Goal: Information Seeking & Learning: Learn about a topic

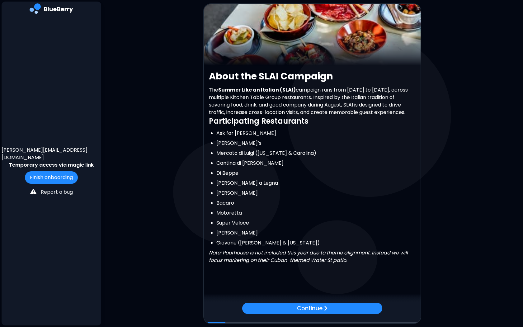
scroll to position [56, 0]
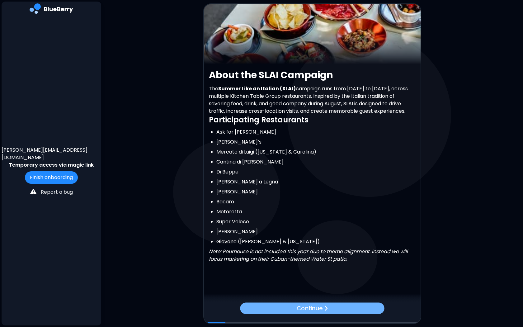
click at [319, 311] on p "Continue" at bounding box center [310, 307] width 26 height 9
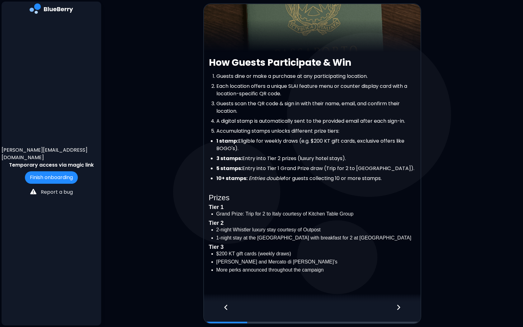
scroll to position [73, 0]
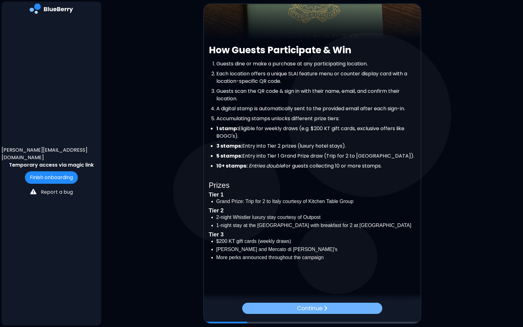
click at [328, 304] on div "Continue" at bounding box center [312, 307] width 140 height 11
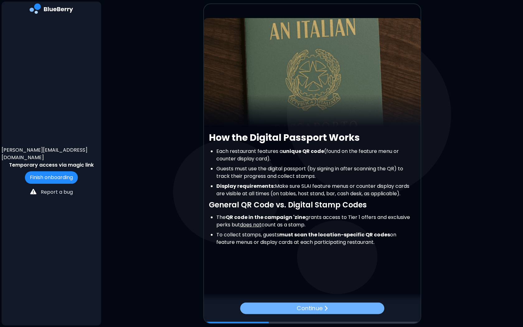
click at [323, 311] on div "Continue" at bounding box center [312, 308] width 144 height 12
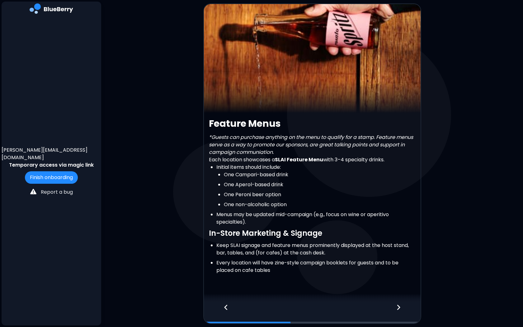
scroll to position [14, 0]
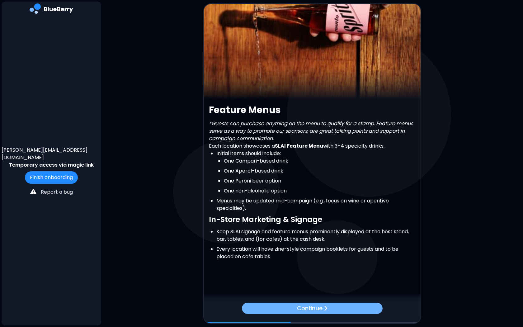
click at [323, 306] on div "Continue" at bounding box center [312, 307] width 141 height 11
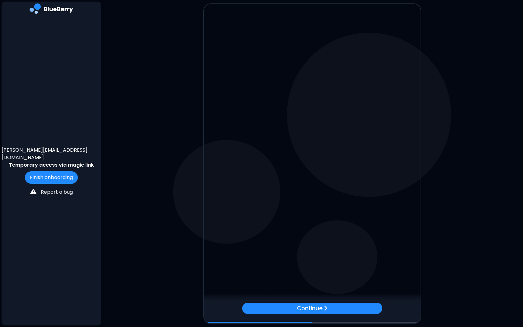
scroll to position [0, 0]
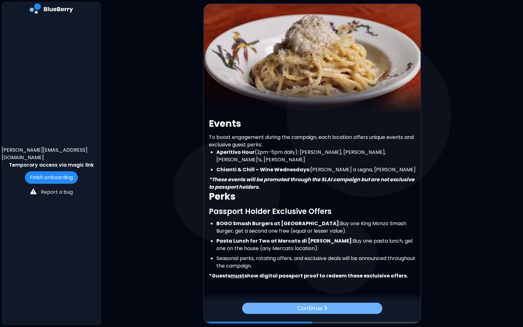
click at [323, 306] on img at bounding box center [325, 308] width 4 height 6
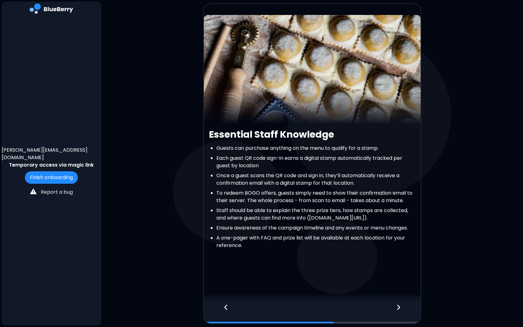
click at [399, 308] on icon at bounding box center [398, 307] width 4 height 7
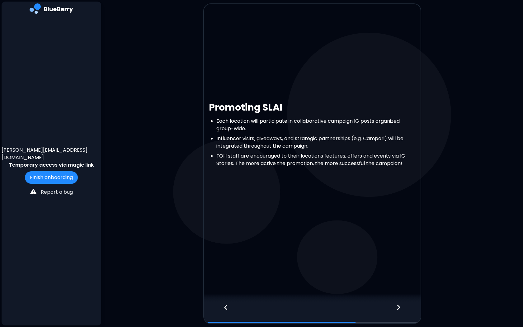
click at [399, 308] on icon at bounding box center [398, 307] width 4 height 7
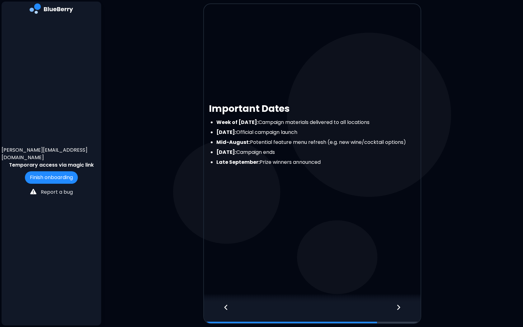
click at [399, 308] on icon at bounding box center [398, 307] width 4 height 7
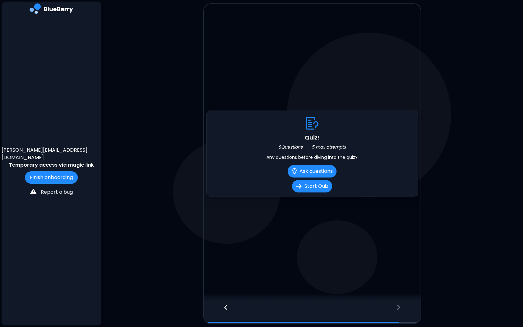
click at [222, 308] on div at bounding box center [223, 312] width 38 height 21
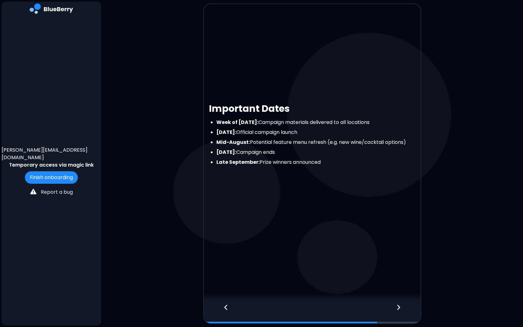
click at [398, 305] on icon at bounding box center [398, 307] width 4 height 7
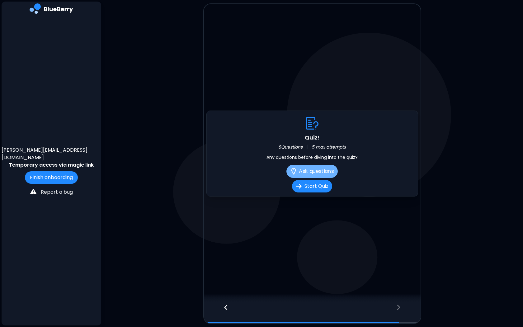
click at [319, 166] on button "Ask questions" at bounding box center [311, 171] width 51 height 13
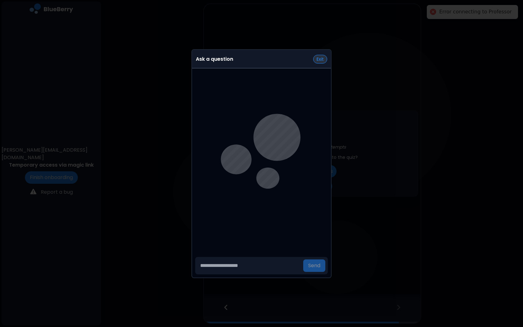
click at [319, 56] on button "Exit" at bounding box center [320, 59] width 14 height 9
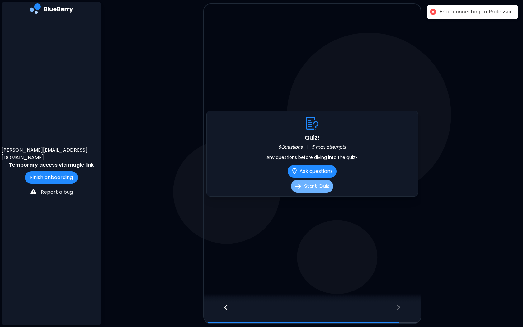
click at [315, 185] on button "Start Quiz" at bounding box center [312, 186] width 42 height 13
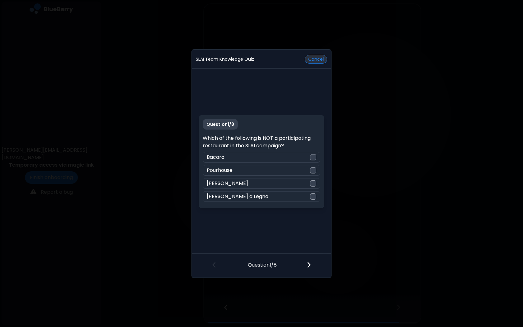
click at [318, 57] on button "Cancel" at bounding box center [316, 59] width 22 height 9
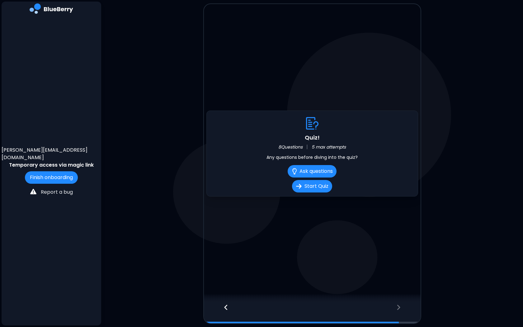
click at [226, 306] on icon at bounding box center [226, 307] width 4 height 7
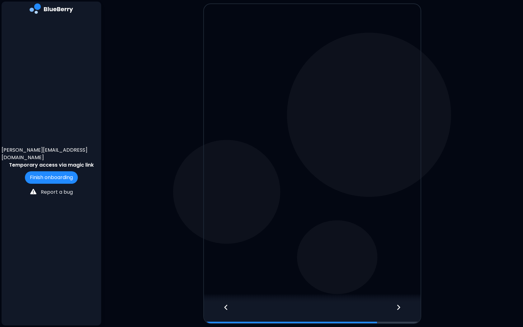
click at [227, 306] on icon at bounding box center [226, 307] width 4 height 7
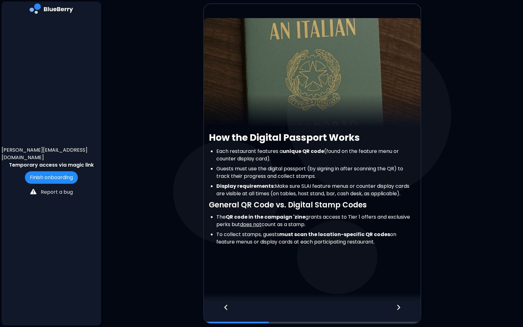
click at [227, 306] on icon at bounding box center [226, 307] width 4 height 7
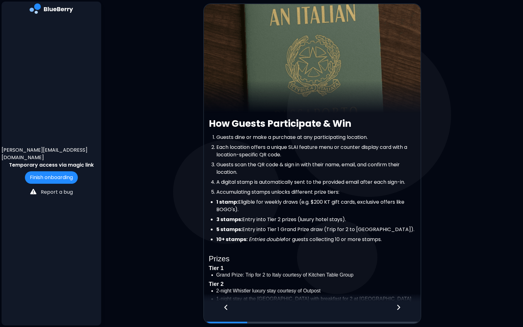
click at [227, 306] on icon at bounding box center [226, 307] width 4 height 7
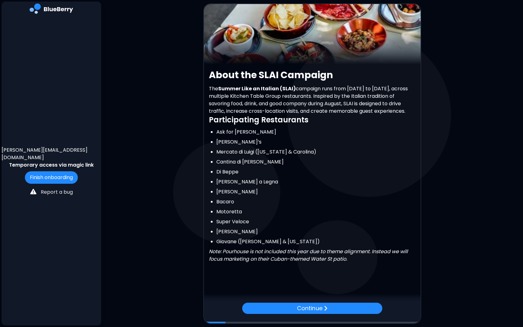
scroll to position [54, 0]
click at [323, 305] on div "Continue" at bounding box center [311, 308] width 143 height 12
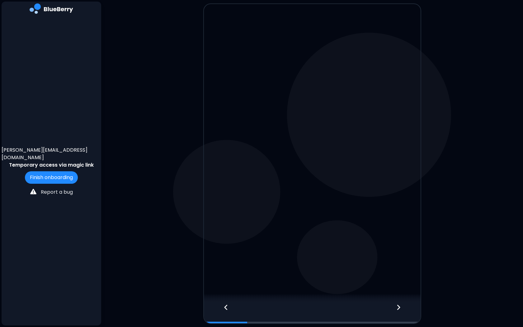
click at [323, 305] on div at bounding box center [312, 312] width 217 height 21
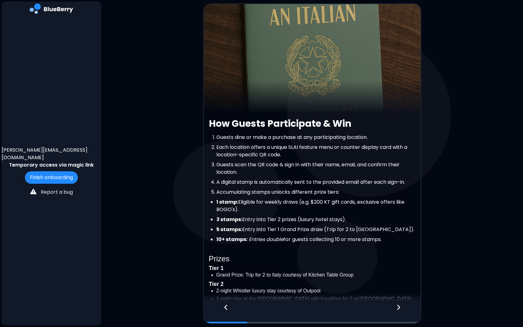
click at [398, 307] on icon at bounding box center [398, 307] width 4 height 7
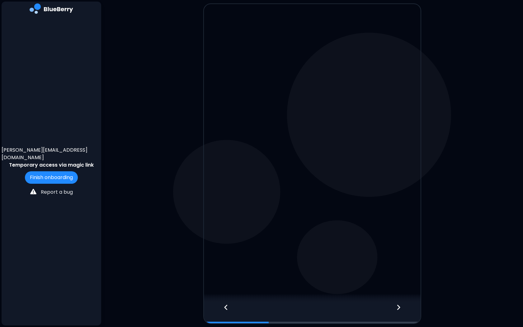
click at [397, 307] on icon at bounding box center [398, 307] width 4 height 7
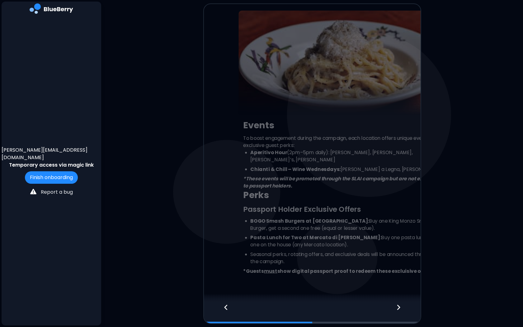
click at [397, 307] on icon at bounding box center [398, 307] width 4 height 7
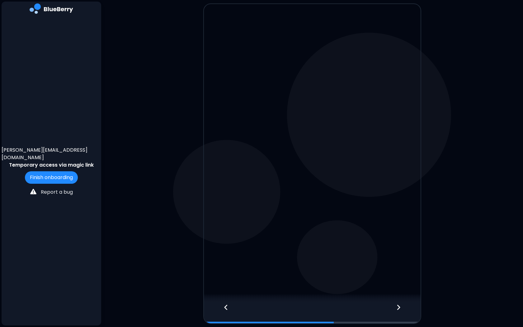
click at [397, 307] on icon at bounding box center [398, 307] width 4 height 7
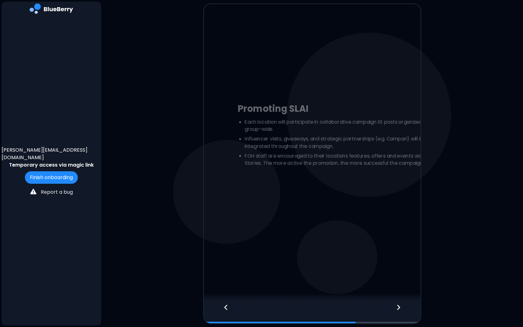
click at [397, 307] on icon at bounding box center [398, 307] width 4 height 7
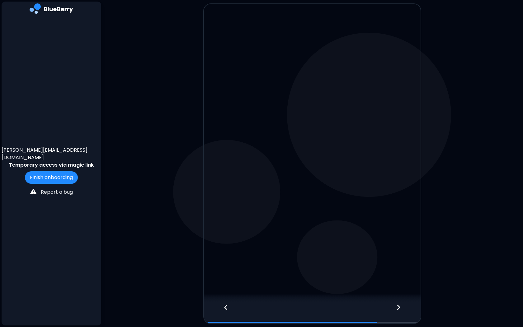
click at [397, 307] on icon at bounding box center [398, 307] width 4 height 7
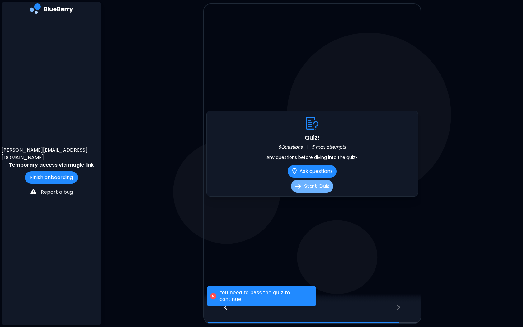
click at [309, 181] on button "Start Quiz" at bounding box center [312, 186] width 42 height 13
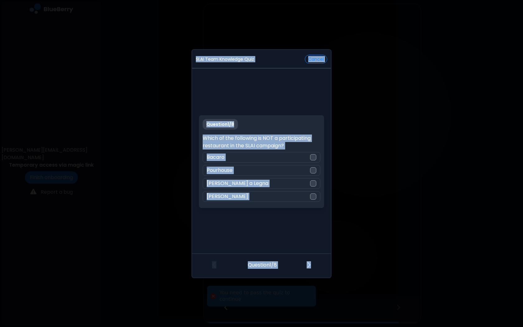
click at [301, 128] on div "Question 1 / 8 Which of the following is NOT a participating restaurant in the …" at bounding box center [261, 161] width 125 height 93
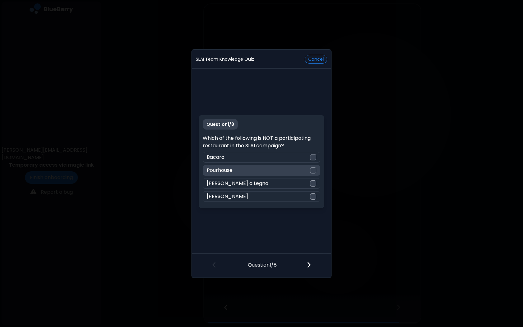
click at [251, 167] on div "Pourhouse" at bounding box center [261, 170] width 117 height 11
click at [304, 262] on div at bounding box center [312, 265] width 37 height 23
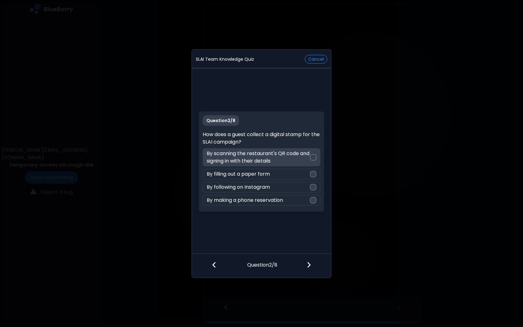
click at [257, 155] on p "By scanning the restaurant's QR code and signing in with their details" at bounding box center [258, 157] width 103 height 15
click at [307, 263] on img at bounding box center [308, 264] width 4 height 7
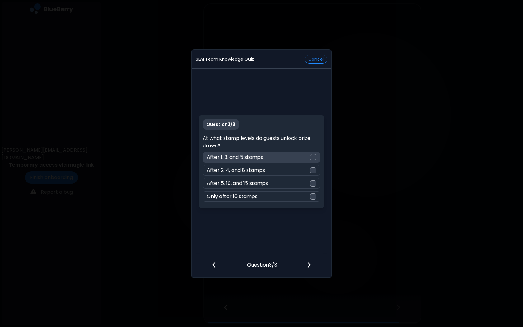
click at [247, 155] on p "After 1, 3, and 5 stamps" at bounding box center [235, 156] width 56 height 7
click at [307, 265] on img at bounding box center [308, 264] width 4 height 7
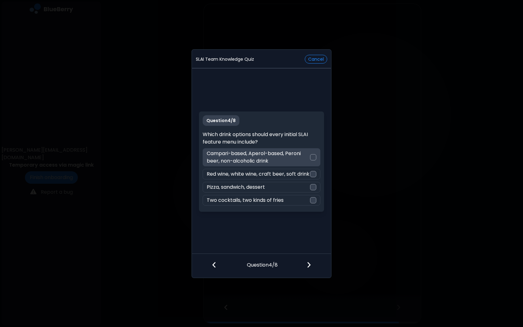
click at [264, 156] on p "Campari-based, Aperol-based, Peroni beer, non-alcoholic drink" at bounding box center [258, 157] width 103 height 15
click at [308, 264] on img at bounding box center [308, 264] width 4 height 7
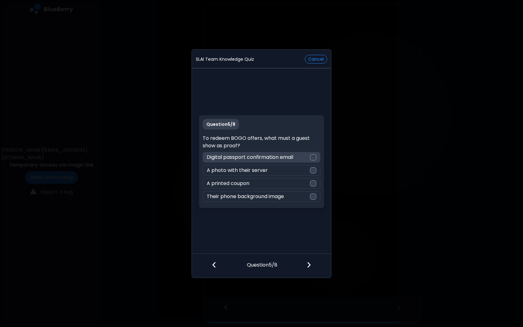
click at [269, 157] on p "Digital passport confirmation email" at bounding box center [250, 156] width 86 height 7
click at [311, 263] on div at bounding box center [312, 265] width 37 height 23
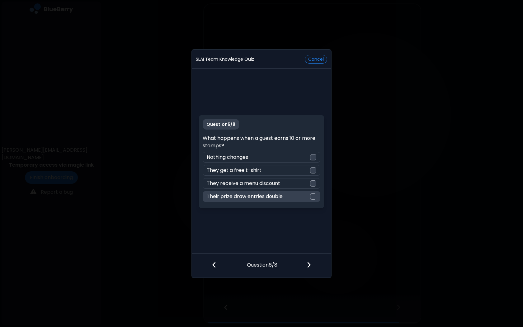
click at [252, 196] on p "Their prize draw entries double" at bounding box center [245, 196] width 76 height 7
click at [309, 265] on img at bounding box center [308, 264] width 4 height 7
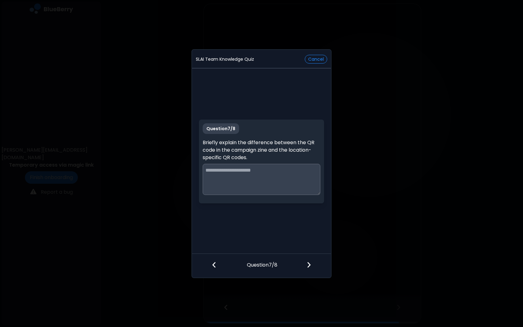
click at [272, 175] on textarea at bounding box center [261, 179] width 117 height 31
click at [317, 56] on button "Cancel" at bounding box center [316, 59] width 22 height 9
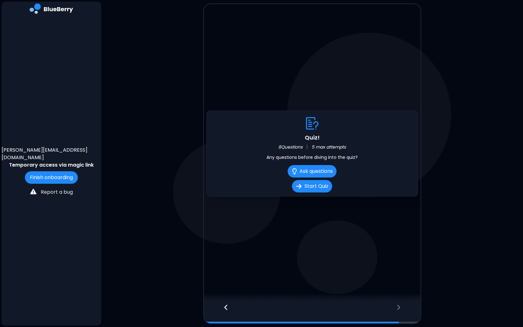
click at [231, 304] on div at bounding box center [223, 312] width 38 height 21
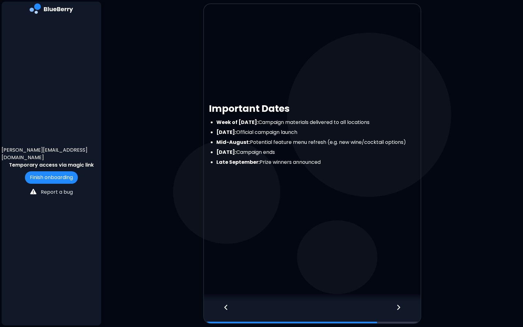
click at [231, 304] on div at bounding box center [223, 312] width 38 height 21
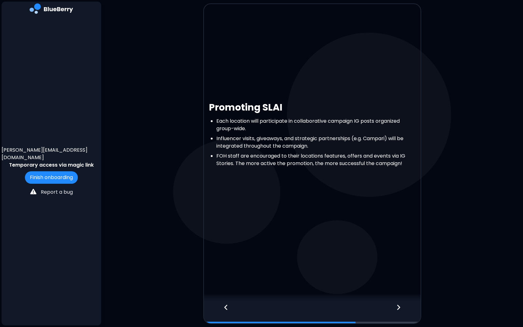
click at [231, 304] on div at bounding box center [223, 312] width 38 height 21
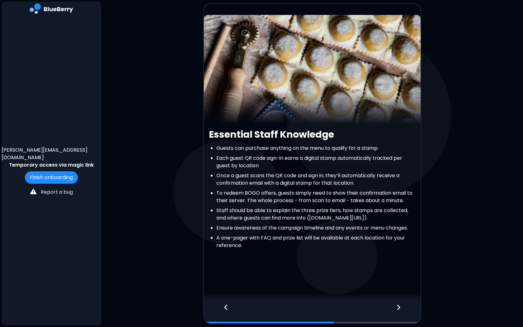
click at [226, 306] on icon at bounding box center [226, 307] width 4 height 7
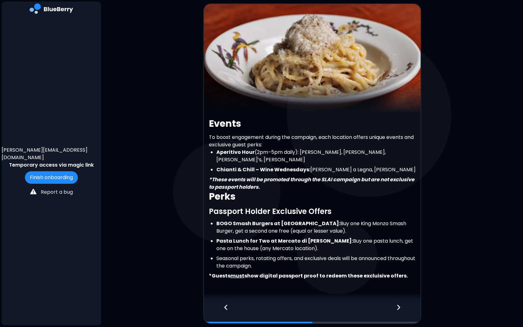
click at [226, 306] on icon at bounding box center [225, 306] width 3 height 5
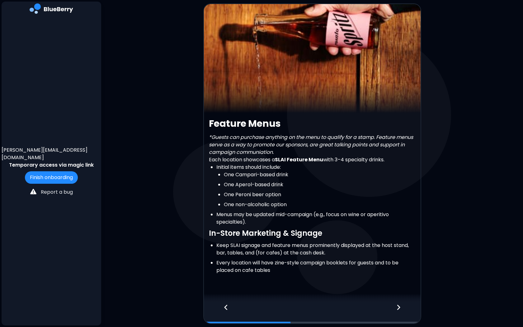
click at [226, 306] on icon at bounding box center [225, 306] width 3 height 5
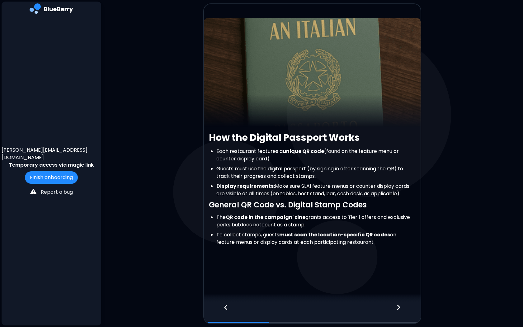
click at [399, 309] on icon at bounding box center [398, 307] width 4 height 7
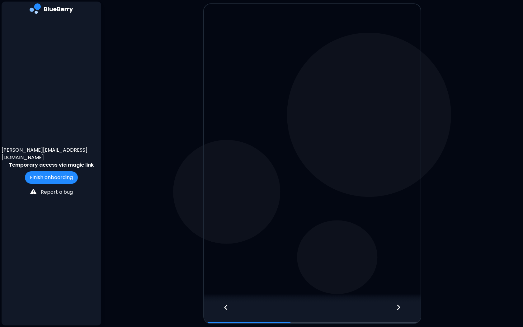
click at [399, 309] on icon at bounding box center [398, 307] width 4 height 7
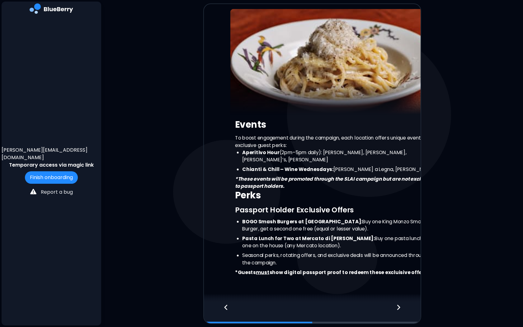
click at [399, 309] on icon at bounding box center [398, 307] width 4 height 7
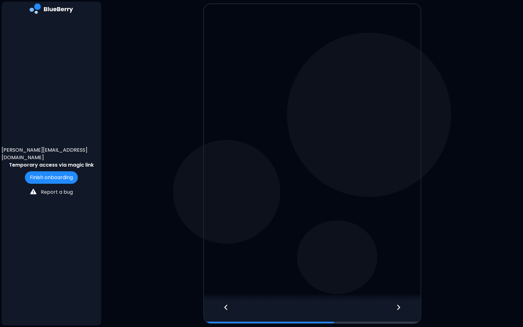
click at [399, 309] on icon at bounding box center [398, 307] width 4 height 7
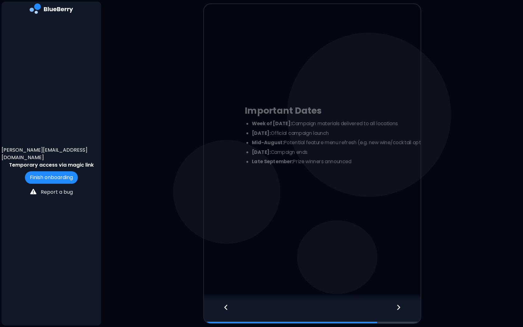
click at [399, 309] on icon at bounding box center [398, 307] width 4 height 7
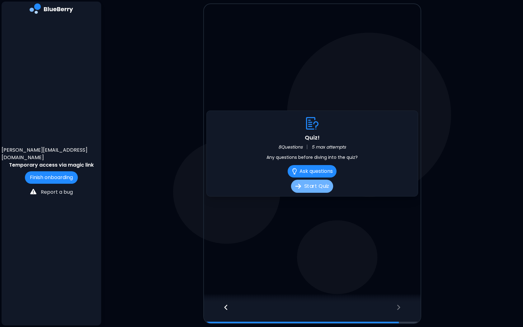
click at [322, 191] on button "Start Quiz" at bounding box center [312, 186] width 42 height 13
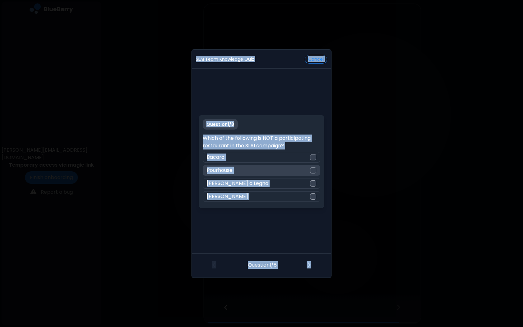
click at [311, 165] on div "Pourhouse" at bounding box center [261, 170] width 117 height 11
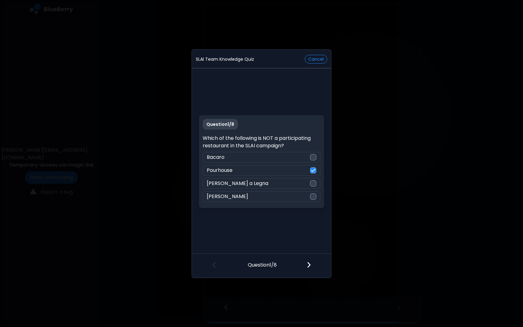
click at [310, 263] on img at bounding box center [308, 264] width 4 height 7
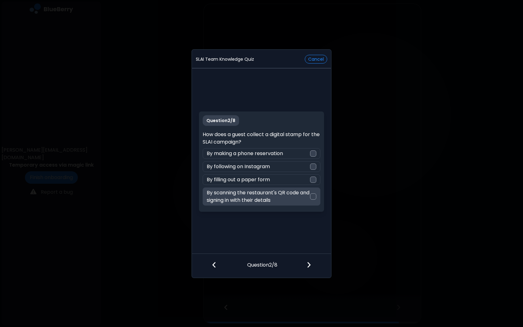
click at [301, 190] on p "By scanning the restaurant's QR code and signing in with their details" at bounding box center [258, 196] width 103 height 15
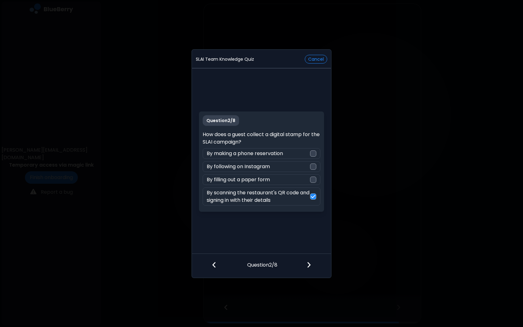
click at [308, 264] on img at bounding box center [308, 264] width 4 height 7
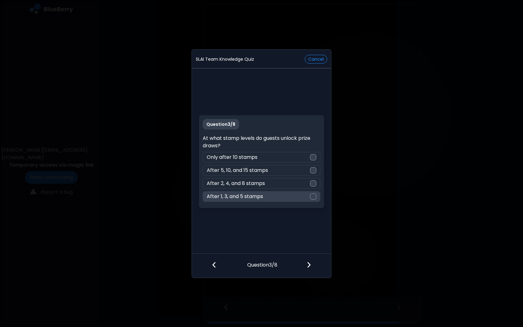
click at [312, 195] on div at bounding box center [313, 196] width 6 height 6
click at [306, 262] on div at bounding box center [312, 265] width 37 height 23
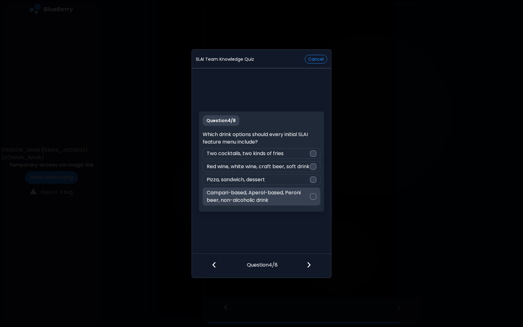
click at [308, 194] on p "Campari-based, Aperol-based, Peroni beer, non-alcoholic drink" at bounding box center [258, 196] width 103 height 15
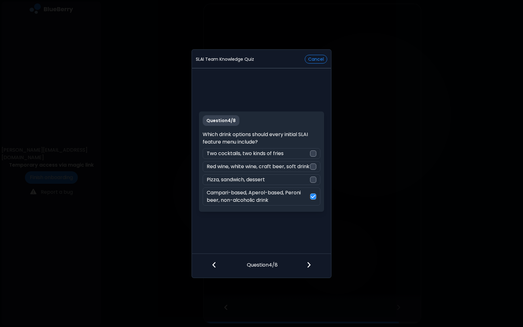
click at [312, 266] on div at bounding box center [312, 265] width 37 height 23
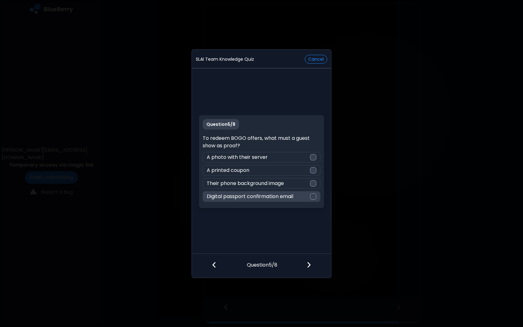
click at [315, 192] on div "Digital passport confirmation email" at bounding box center [261, 196] width 117 height 11
click at [309, 267] on img at bounding box center [308, 264] width 4 height 7
click at [312, 194] on div at bounding box center [313, 196] width 6 height 6
click at [312, 262] on div at bounding box center [312, 265] width 37 height 23
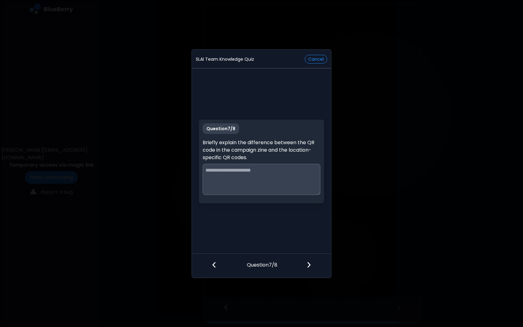
click at [257, 178] on textarea at bounding box center [261, 179] width 117 height 31
type textarea "**********"
click at [306, 263] on div at bounding box center [312, 265] width 37 height 23
click at [307, 263] on img at bounding box center [306, 264] width 8 height 8
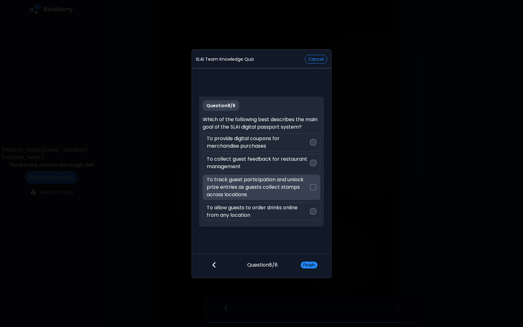
click at [278, 190] on p "To track guest participation and unlock prize entries as guests collect stamps …" at bounding box center [258, 187] width 103 height 22
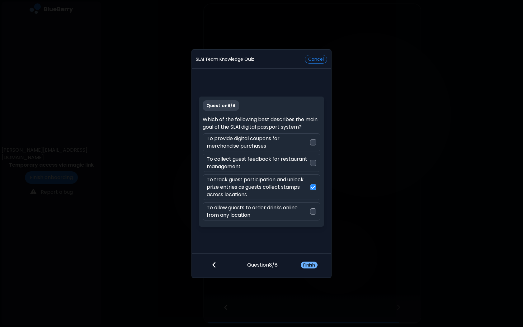
click at [312, 264] on button "Finish" at bounding box center [309, 264] width 17 height 7
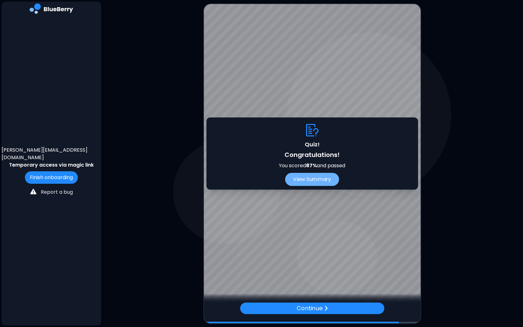
click at [320, 180] on button "View Summary" at bounding box center [312, 179] width 54 height 13
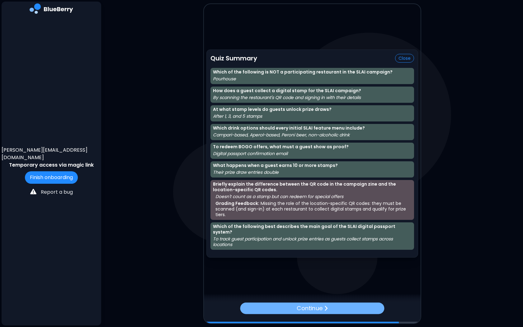
click at [318, 309] on p "Continue" at bounding box center [310, 307] width 26 height 9
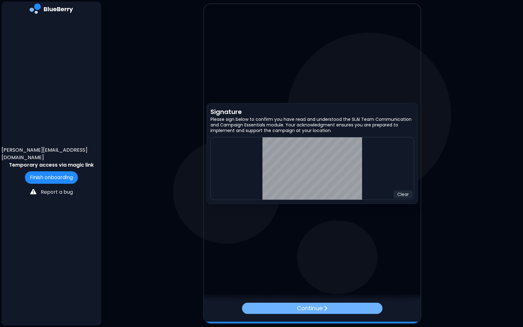
click at [316, 307] on p "Continue" at bounding box center [309, 307] width 25 height 9
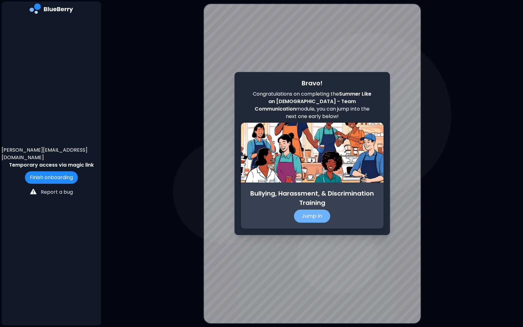
click at [320, 215] on p "Jump In" at bounding box center [312, 215] width 36 height 13
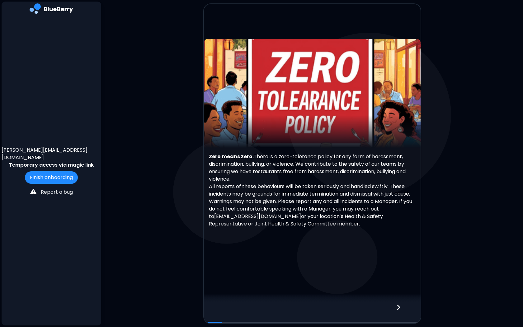
click at [400, 308] on icon at bounding box center [398, 307] width 4 height 7
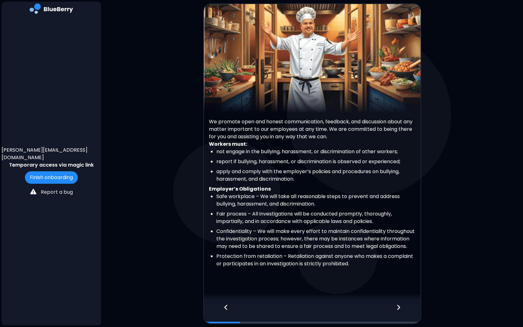
click at [400, 308] on icon at bounding box center [398, 307] width 4 height 7
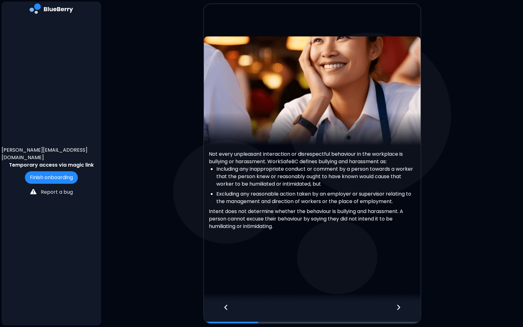
click at [400, 308] on icon at bounding box center [398, 307] width 4 height 7
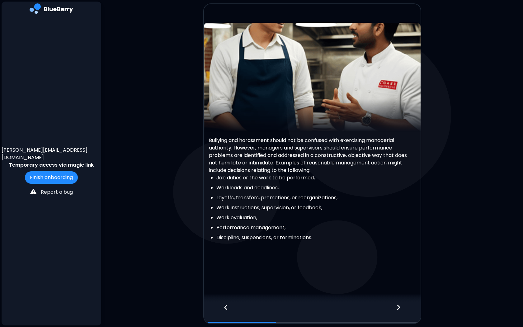
click at [400, 308] on icon at bounding box center [398, 307] width 4 height 7
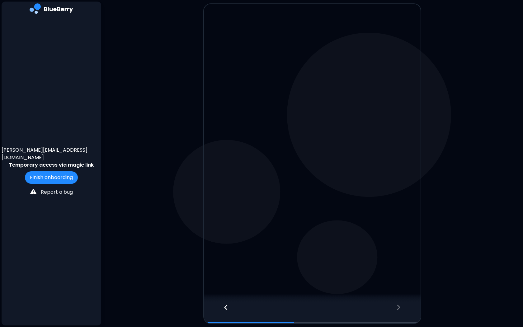
click at [400, 308] on icon at bounding box center [398, 307] width 4 height 7
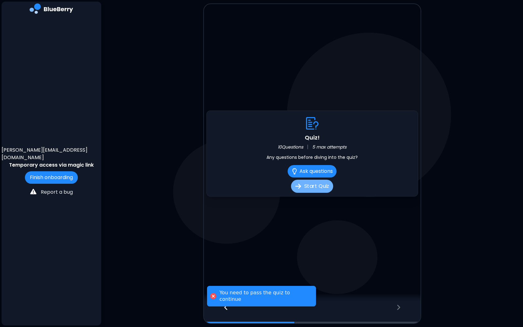
click at [325, 189] on button "Start Quiz" at bounding box center [312, 186] width 42 height 13
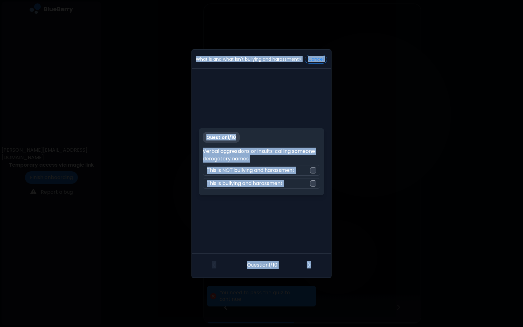
click at [293, 156] on p "Verbal aggressions or insults; calling someone derogatory names" at bounding box center [261, 154] width 117 height 15
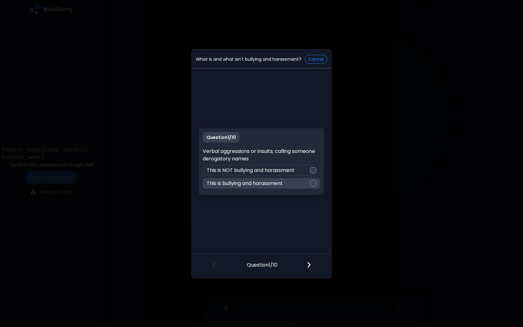
click at [315, 185] on div at bounding box center [313, 183] width 6 height 6
click at [310, 264] on img at bounding box center [308, 264] width 4 height 7
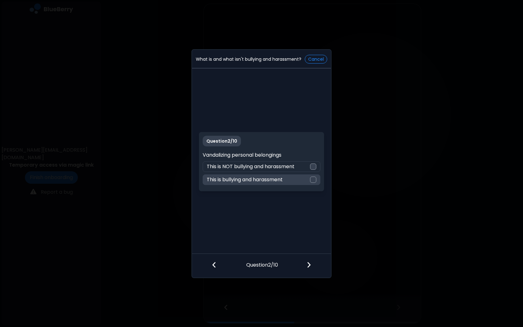
click at [297, 177] on div "This is bullying and harassment" at bounding box center [261, 179] width 117 height 11
click at [309, 264] on img at bounding box center [308, 264] width 4 height 7
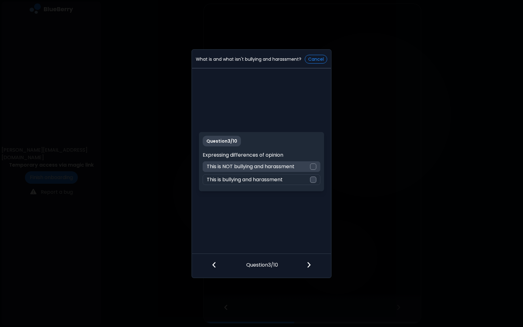
click at [300, 167] on div "This is NOT bullying and harassment" at bounding box center [261, 166] width 117 height 11
click at [308, 266] on img at bounding box center [308, 264] width 4 height 7
click at [278, 167] on p "This is bullying and harassment" at bounding box center [245, 166] width 76 height 7
click at [308, 264] on img at bounding box center [308, 264] width 4 height 7
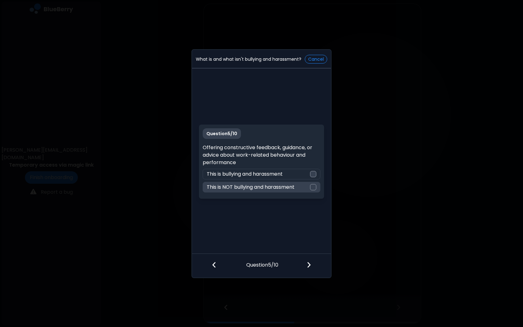
click at [256, 187] on p "This is NOT bullying and harassment" at bounding box center [251, 186] width 88 height 7
click at [309, 262] on img at bounding box center [308, 264] width 4 height 7
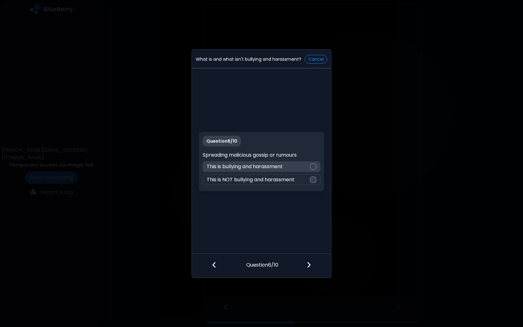
click at [286, 167] on div "This is bullying and harassment" at bounding box center [261, 166] width 117 height 11
click at [311, 264] on div at bounding box center [312, 265] width 37 height 23
click at [275, 164] on p "This is bullying and harassment" at bounding box center [245, 166] width 76 height 7
click at [307, 263] on img at bounding box center [308, 264] width 4 height 7
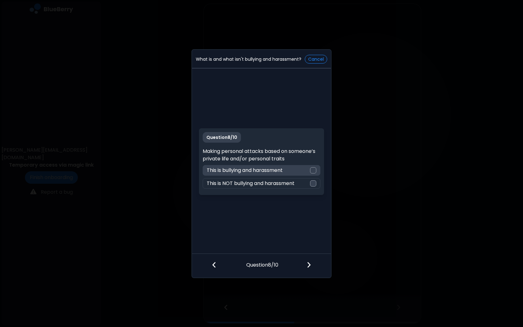
click at [265, 171] on p "This is bullying and harassment" at bounding box center [245, 169] width 76 height 7
click at [307, 262] on img at bounding box center [308, 264] width 4 height 7
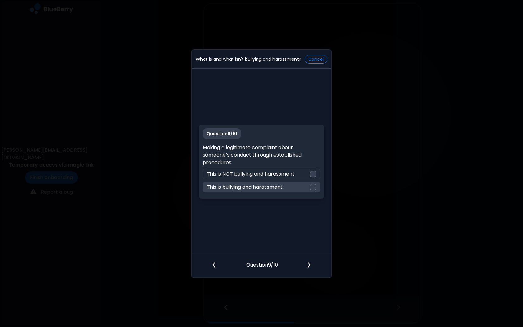
click at [258, 187] on p "This is bullying and harassment" at bounding box center [245, 186] width 76 height 7
click at [261, 178] on div "This is NOT bullying and harassment" at bounding box center [261, 174] width 117 height 11
click at [310, 262] on img at bounding box center [308, 264] width 4 height 7
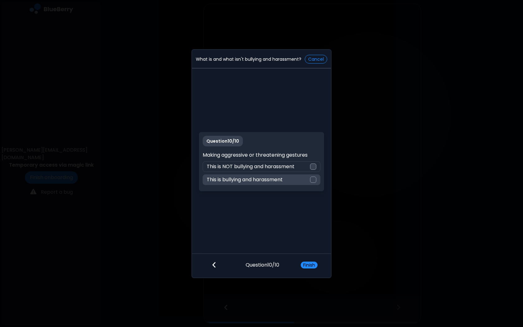
click at [272, 177] on p "This is bullying and harassment" at bounding box center [245, 179] width 76 height 7
click at [308, 267] on button "Finish" at bounding box center [309, 264] width 17 height 7
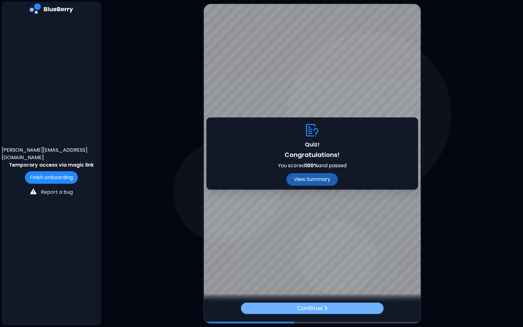
click at [311, 309] on p "Continue" at bounding box center [310, 307] width 26 height 9
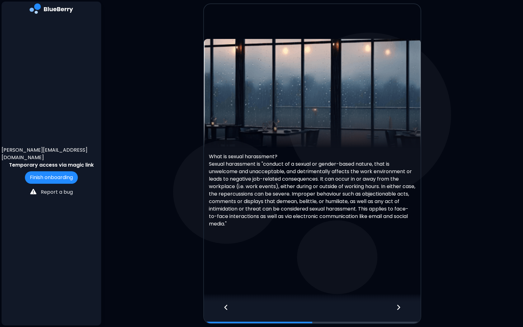
click at [398, 305] on icon at bounding box center [398, 306] width 3 height 5
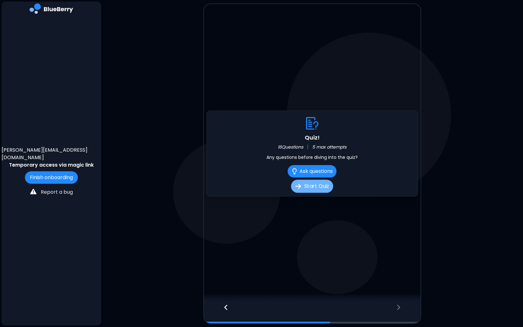
click at [317, 187] on button "Start Quiz" at bounding box center [312, 186] width 42 height 13
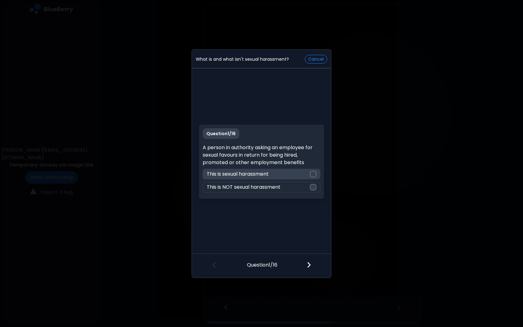
click at [292, 177] on div "This is sexual harassment" at bounding box center [261, 174] width 117 height 11
click at [311, 264] on div at bounding box center [312, 265] width 37 height 23
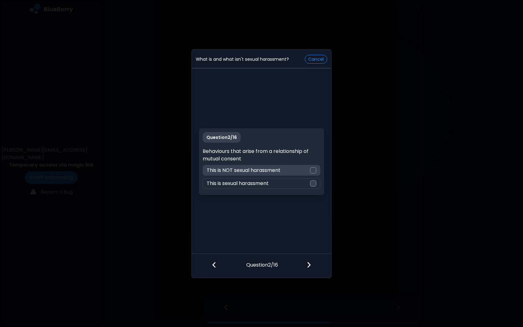
click at [283, 168] on div "This is NOT sexual harassment" at bounding box center [261, 170] width 117 height 11
click at [308, 268] on div at bounding box center [312, 265] width 37 height 23
click at [277, 167] on div "This is sexual harassment" at bounding box center [261, 170] width 117 height 11
click at [308, 268] on img at bounding box center [308, 264] width 4 height 7
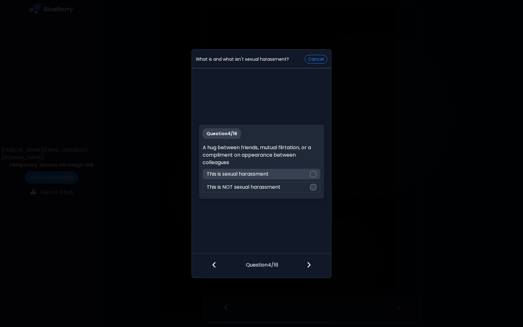
click at [268, 174] on p "This is sexual harassment" at bounding box center [238, 173] width 62 height 7
click at [267, 186] on p "This is NOT sexual harassment" at bounding box center [244, 186] width 74 height 7
click at [309, 267] on img at bounding box center [308, 264] width 4 height 7
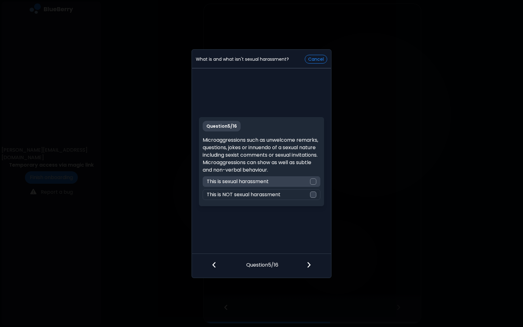
click at [254, 178] on p "This is sexual harassment" at bounding box center [238, 181] width 62 height 7
click at [310, 258] on div at bounding box center [312, 265] width 37 height 23
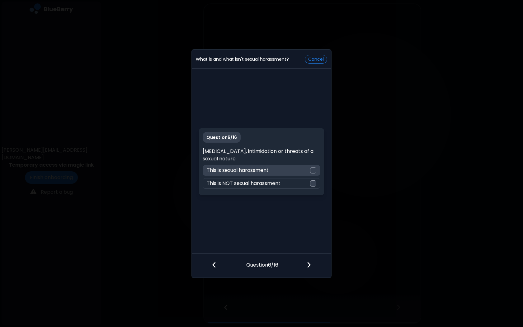
click at [253, 171] on p "This is sexual harassment" at bounding box center [238, 169] width 62 height 7
click at [311, 263] on img at bounding box center [308, 264] width 4 height 7
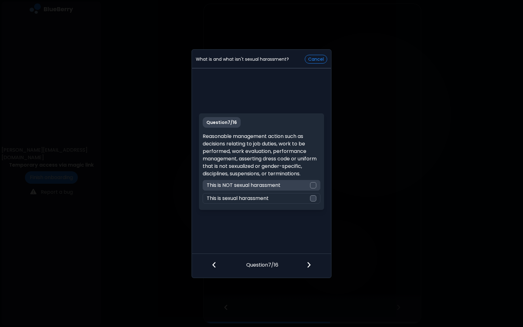
click at [251, 184] on p "This is NOT sexual harassment" at bounding box center [244, 184] width 74 height 7
click at [310, 266] on img at bounding box center [308, 264] width 4 height 7
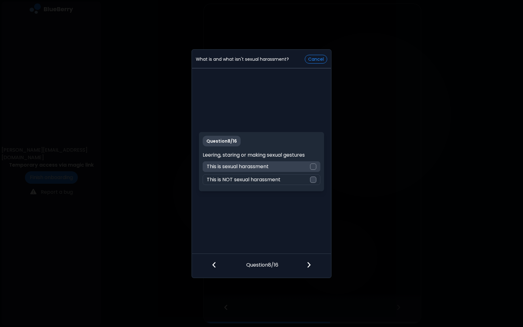
click at [264, 167] on p "This is sexual harassment" at bounding box center [238, 166] width 62 height 7
click at [308, 267] on img at bounding box center [308, 264] width 4 height 7
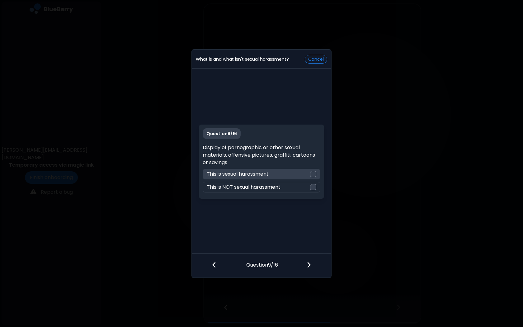
click at [270, 174] on div "This is sexual harassment" at bounding box center [261, 174] width 117 height 11
click at [306, 264] on img at bounding box center [308, 264] width 4 height 7
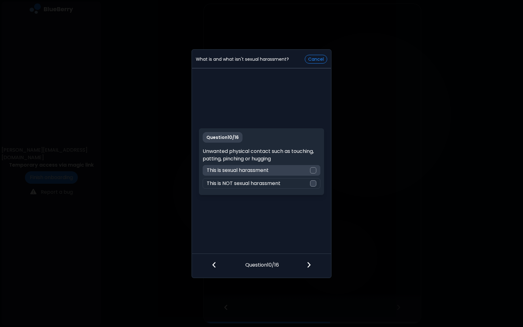
click at [262, 172] on p "This is sexual harassment" at bounding box center [238, 169] width 62 height 7
click at [312, 264] on div at bounding box center [312, 265] width 37 height 23
click at [276, 171] on p "This is NOT sexual harassment" at bounding box center [244, 169] width 74 height 7
click at [307, 267] on img at bounding box center [308, 264] width 4 height 7
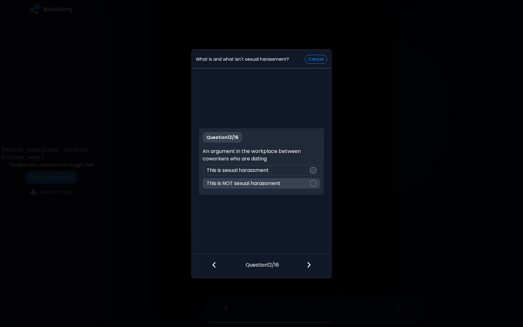
click at [266, 183] on p "This is NOT sexual harassment" at bounding box center [244, 183] width 74 height 7
click at [308, 265] on img at bounding box center [308, 264] width 4 height 7
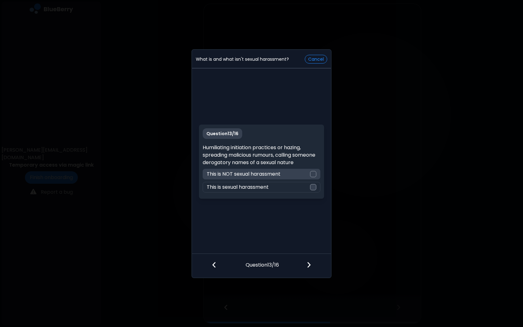
click at [250, 175] on p "This is NOT sexual harassment" at bounding box center [244, 173] width 74 height 7
click at [258, 185] on p "This is sexual harassment" at bounding box center [238, 186] width 62 height 7
click at [310, 266] on img at bounding box center [308, 264] width 4 height 7
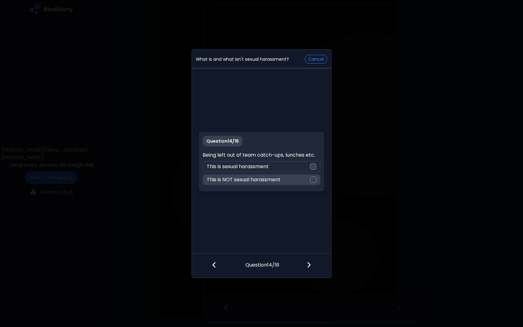
click at [278, 181] on p "This is NOT sexual harassment" at bounding box center [244, 179] width 74 height 7
click at [309, 262] on img at bounding box center [308, 264] width 4 height 7
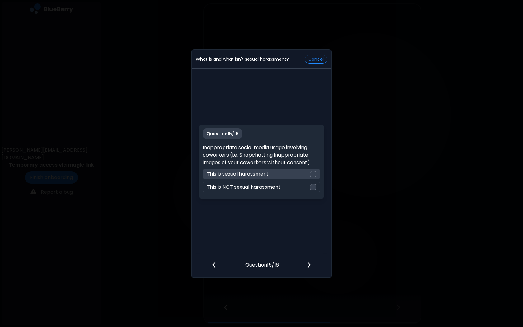
click at [263, 173] on p "This is sexual harassment" at bounding box center [238, 173] width 62 height 7
click at [309, 263] on img at bounding box center [308, 264] width 4 height 7
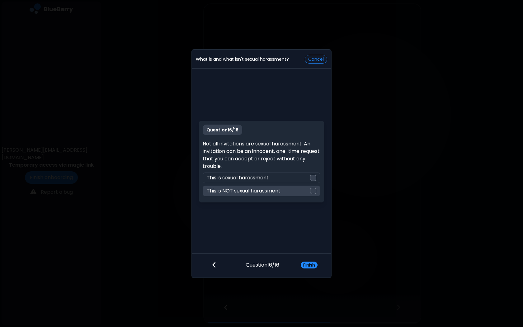
click at [254, 186] on div "This is NOT sexual harassment" at bounding box center [261, 190] width 117 height 11
click at [305, 263] on button "Finish" at bounding box center [309, 264] width 17 height 7
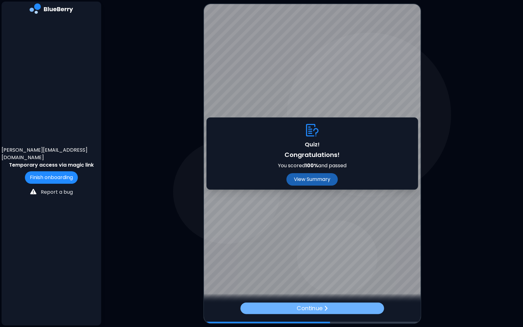
click at [305, 307] on p "Continue" at bounding box center [310, 307] width 26 height 9
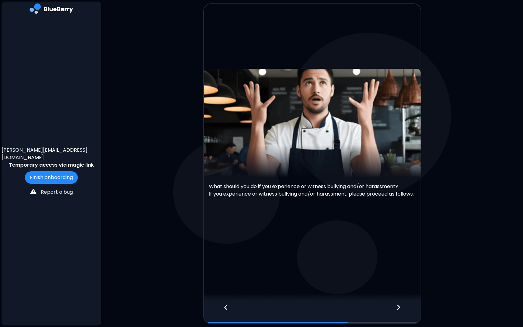
click at [397, 306] on icon at bounding box center [398, 307] width 4 height 7
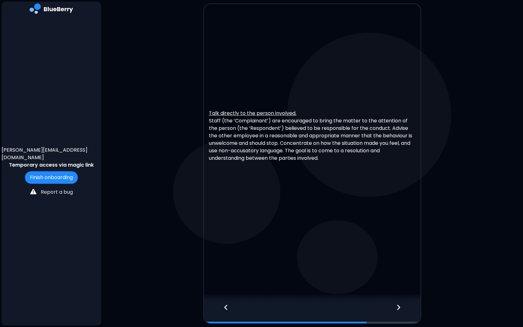
click at [396, 306] on icon at bounding box center [398, 307] width 4 height 7
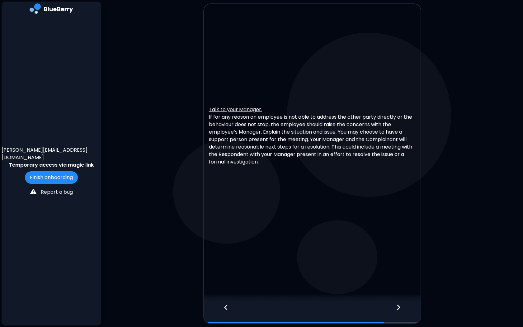
click at [396, 306] on icon at bounding box center [398, 307] width 4 height 7
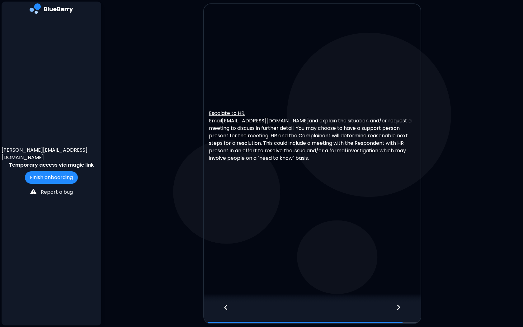
click at [396, 306] on icon at bounding box center [398, 307] width 4 height 7
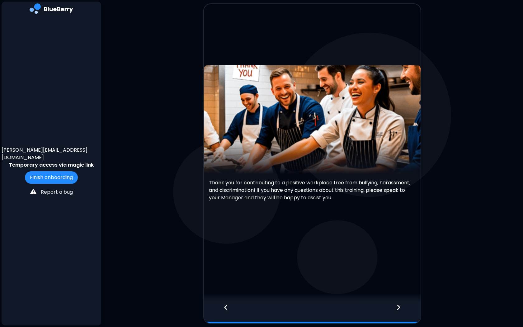
click at [405, 306] on div at bounding box center [402, 312] width 37 height 21
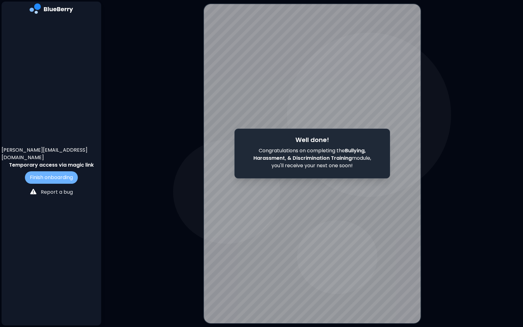
click at [41, 171] on button "Finish onboarding" at bounding box center [51, 177] width 53 height 12
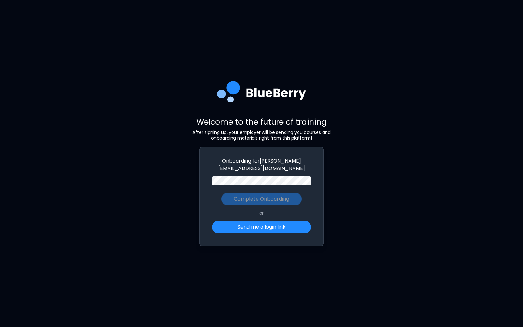
click at [161, 183] on div "Welcome to the future of training After signing up, your employer will be sendi…" at bounding box center [261, 163] width 523 height 327
click at [283, 203] on button "Complete Onboarding" at bounding box center [261, 199] width 80 height 12
